Goal: Use online tool/utility: Utilize a website feature to perform a specific function

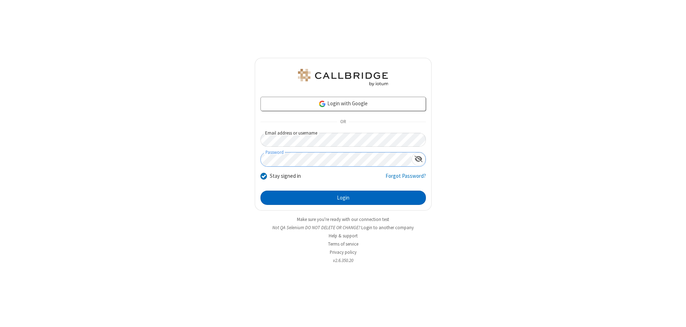
click at [343, 198] on button "Login" at bounding box center [342, 198] width 165 height 14
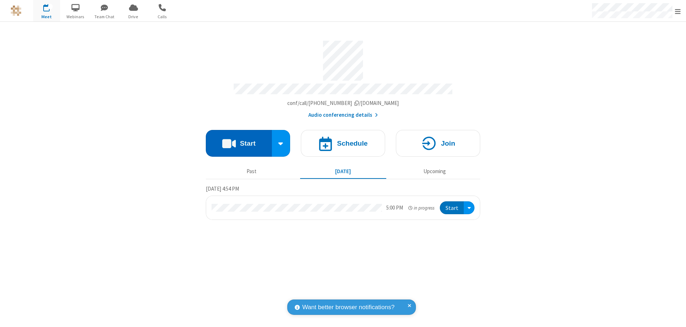
click at [239, 140] on button "Start" at bounding box center [239, 143] width 66 height 27
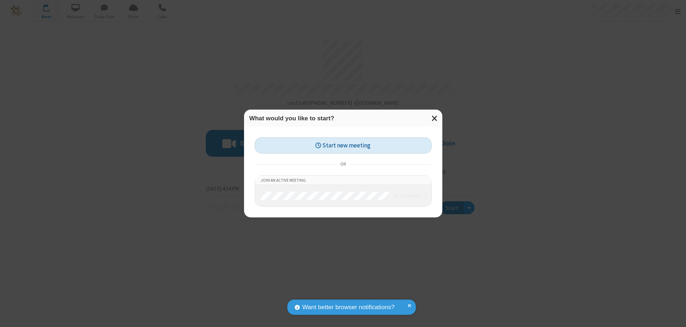
click at [343, 145] on button "Start new meeting" at bounding box center [343, 146] width 177 height 16
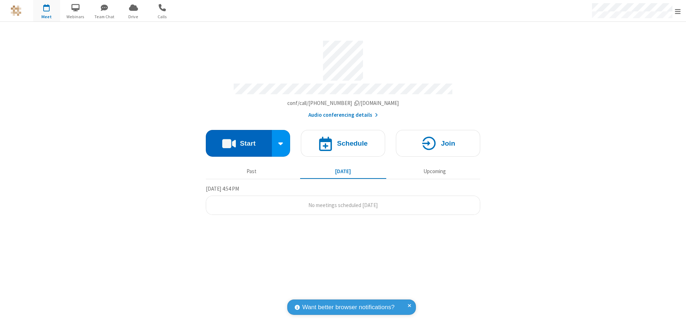
click at [239, 140] on button "Start" at bounding box center [239, 143] width 66 height 27
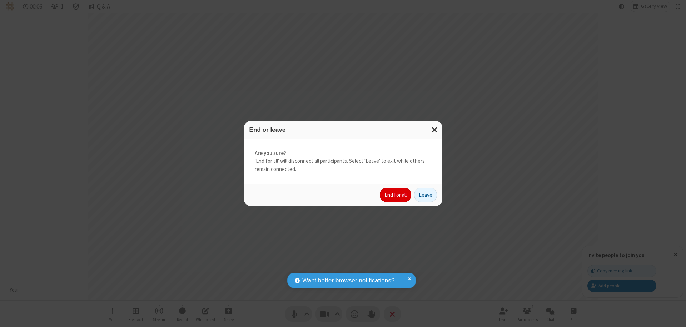
click at [396, 195] on button "End for all" at bounding box center [395, 195] width 31 height 14
